Goal: Task Accomplishment & Management: Manage account settings

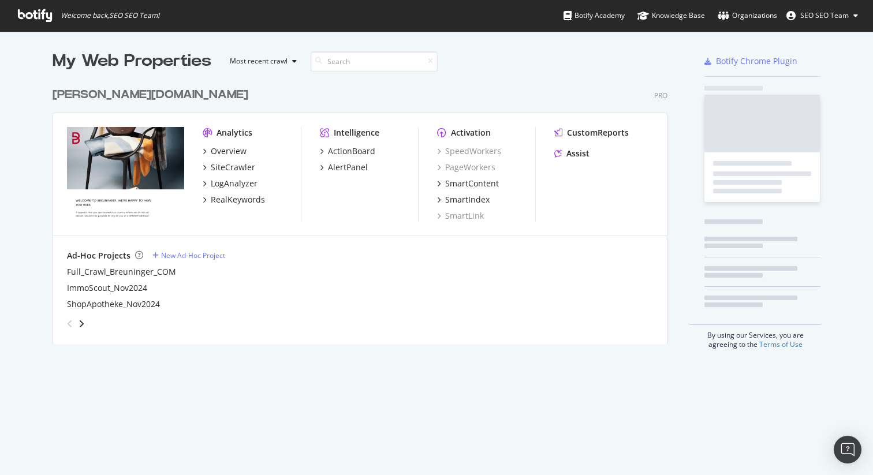
scroll to position [271, 624]
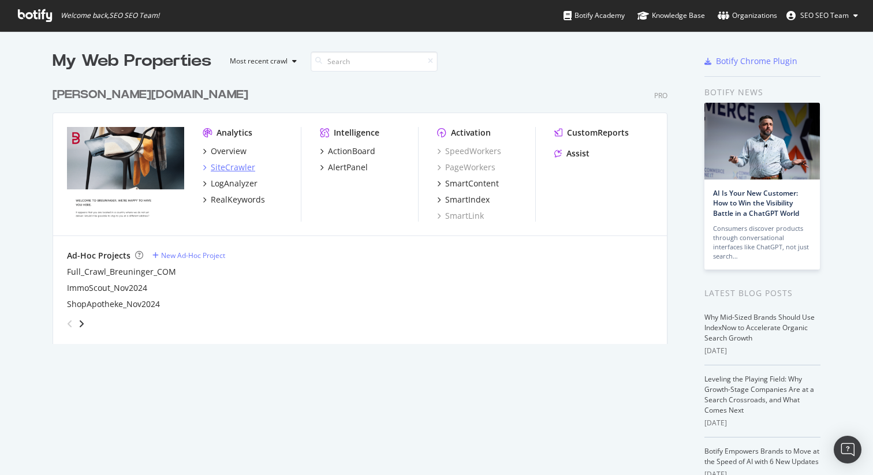
click at [233, 168] on div "SiteCrawler" at bounding box center [233, 168] width 44 height 12
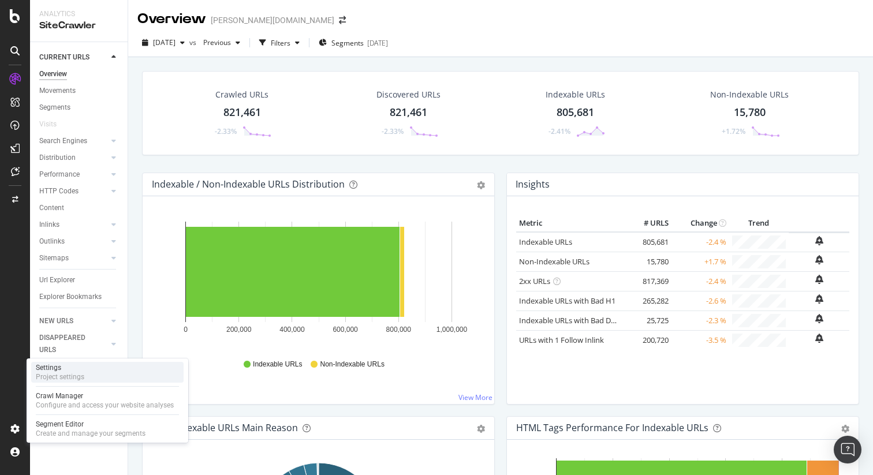
click at [85, 366] on div "Settings Project settings" at bounding box center [107, 372] width 152 height 21
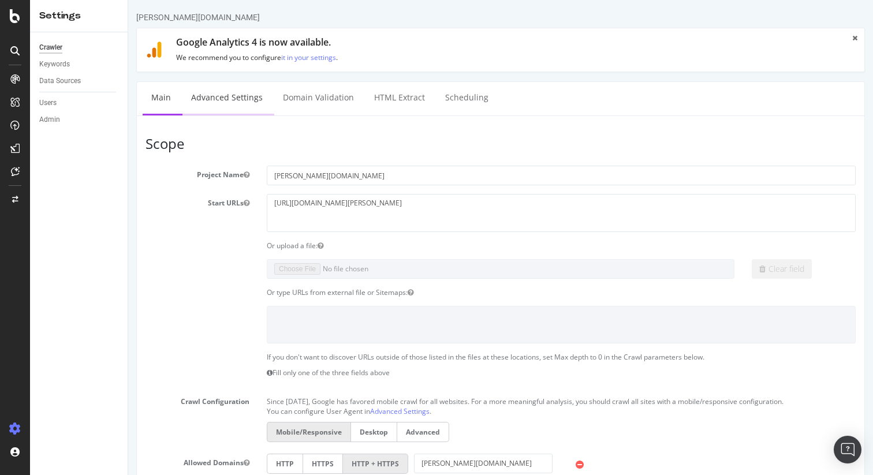
click at [239, 96] on link "Advanced Settings" at bounding box center [226, 98] width 89 height 32
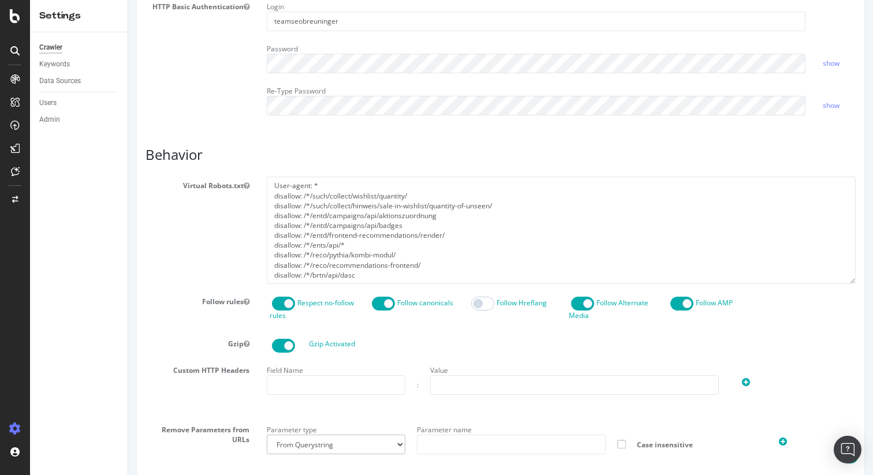
scroll to position [403, 0]
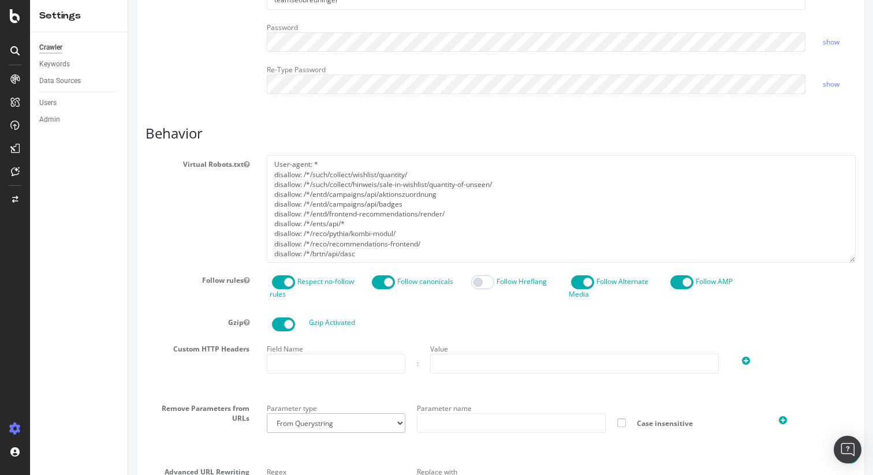
click at [488, 282] on span at bounding box center [482, 282] width 23 height 14
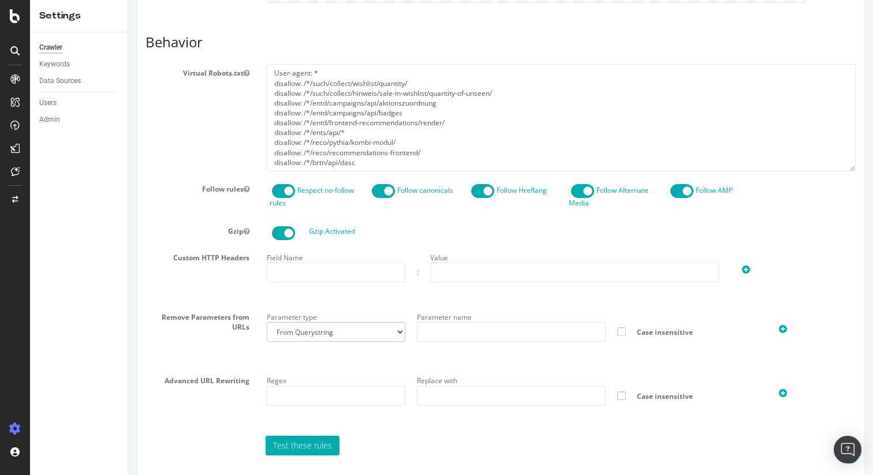
scroll to position [544, 0]
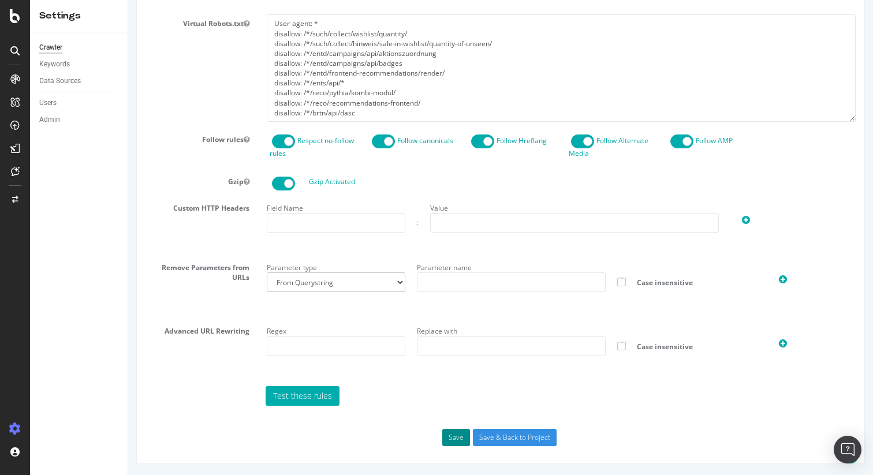
click at [453, 436] on button "Save" at bounding box center [456, 437] width 28 height 17
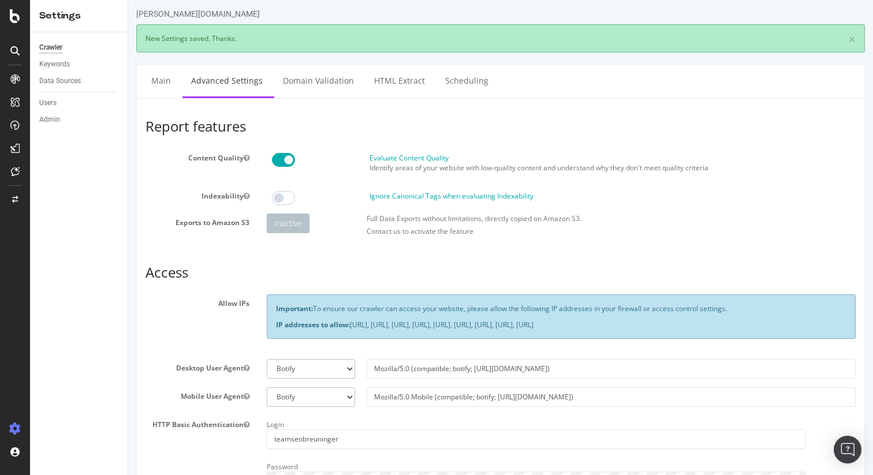
scroll to position [0, 0]
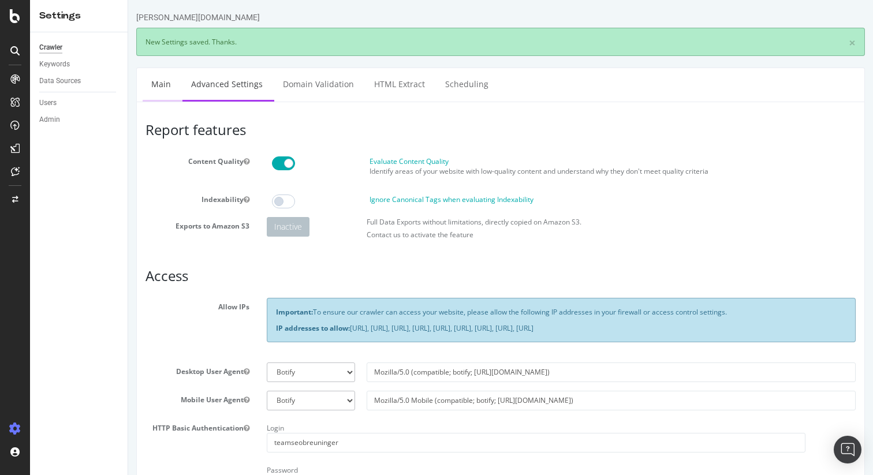
click at [162, 96] on link "Main" at bounding box center [161, 84] width 37 height 32
